Goal: Find specific page/section: Find specific page/section

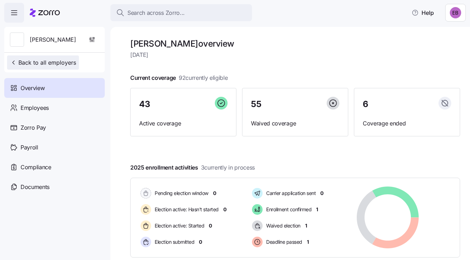
click at [34, 63] on span "Back to all employers" at bounding box center [43, 62] width 66 height 8
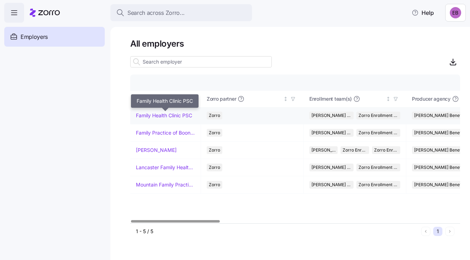
click at [162, 113] on link "Family Health Clinic PSC" at bounding box center [164, 115] width 56 height 7
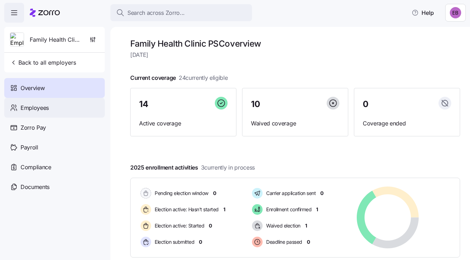
click at [42, 105] on span "Employees" at bounding box center [35, 108] width 28 height 9
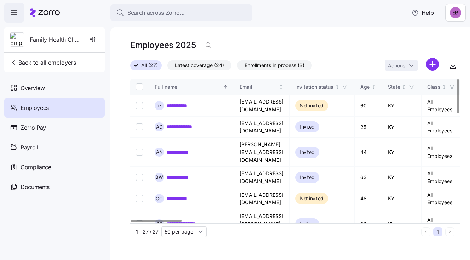
click at [218, 42] on div "Employees 2025" at bounding box center [295, 45] width 330 height 14
click at [217, 46] on div "Employees 2025" at bounding box center [295, 45] width 330 height 14
click at [205, 46] on icon "button" at bounding box center [208, 45] width 7 height 7
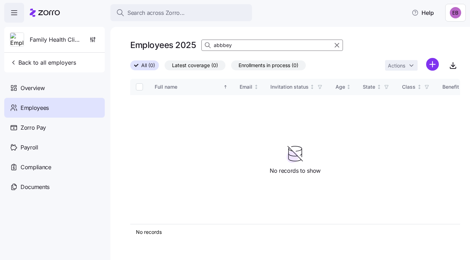
type input "abbbey"
click at [43, 86] on span "Overview" at bounding box center [33, 88] width 24 height 9
